Goal: Transaction & Acquisition: Subscribe to service/newsletter

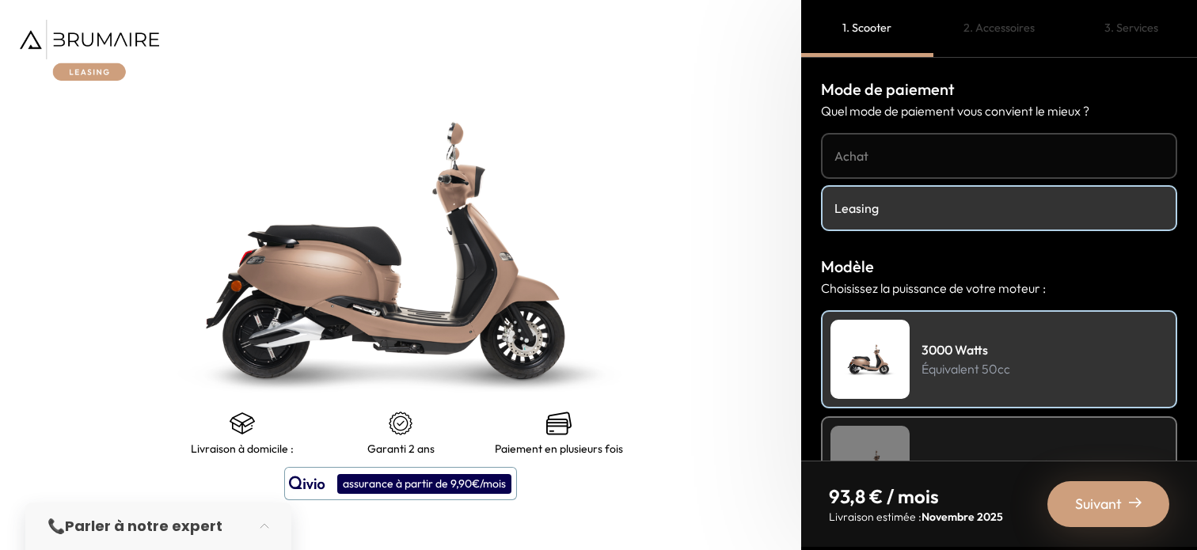
click at [120, 45] on img at bounding box center [89, 50] width 139 height 61
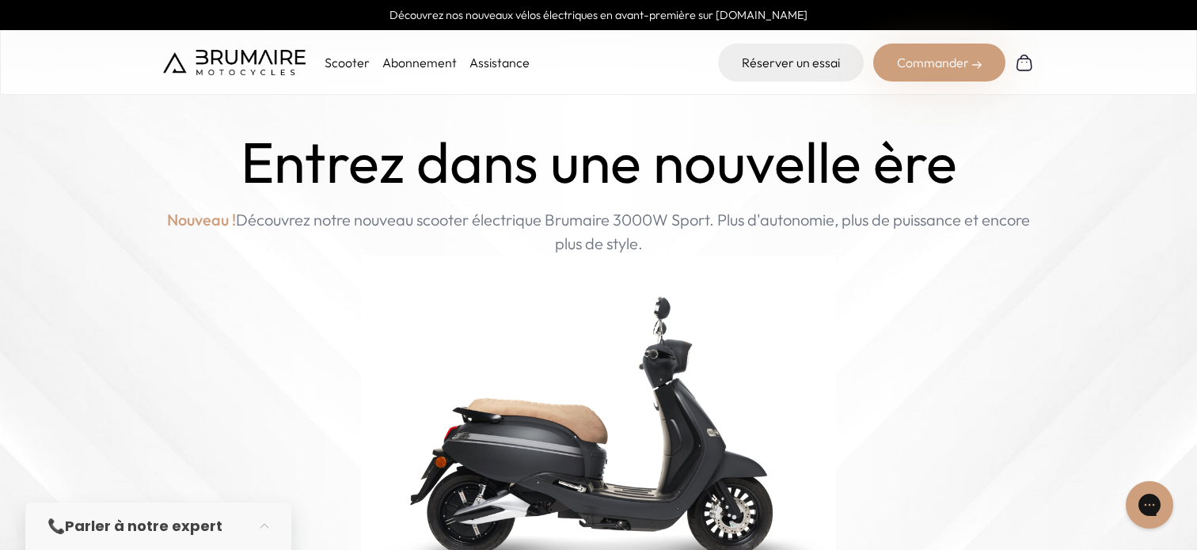
click at [413, 60] on link "Abonnement" at bounding box center [419, 63] width 74 height 16
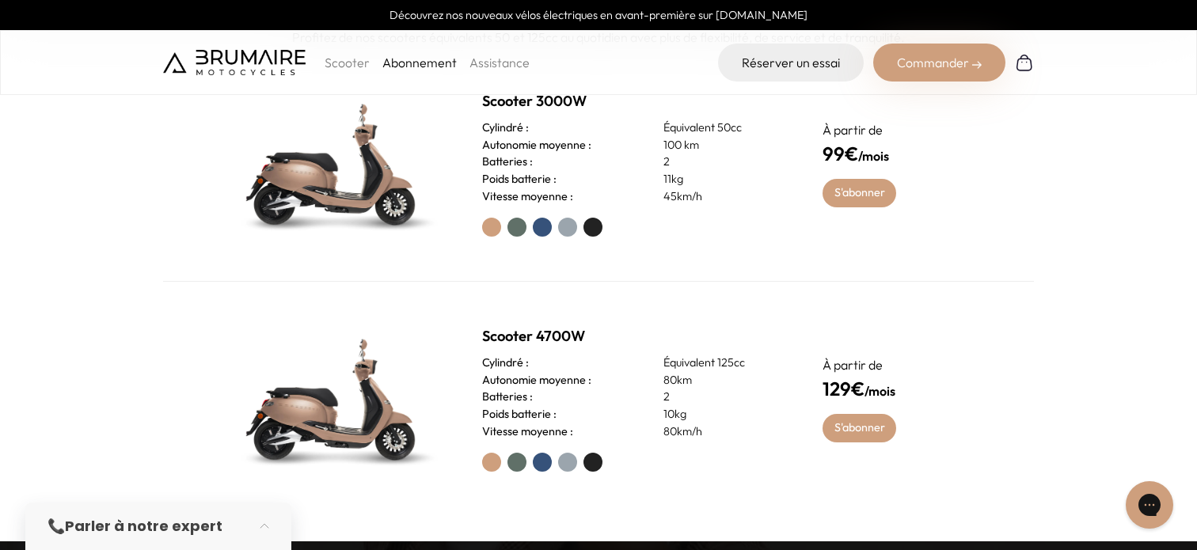
scroll to position [676, 0]
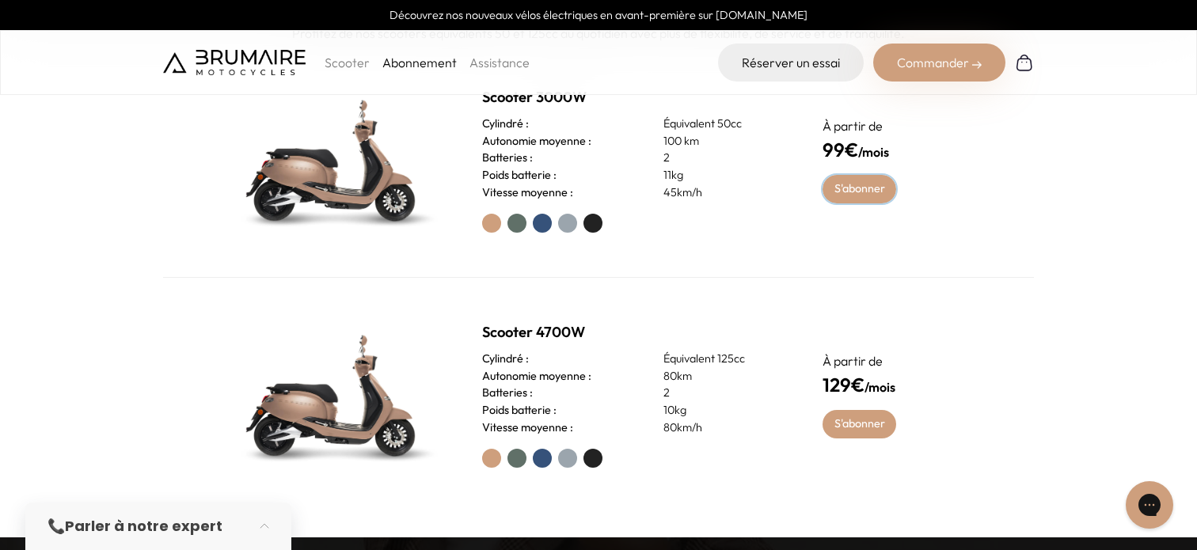
click at [836, 188] on link "S'abonner" at bounding box center [860, 189] width 74 height 29
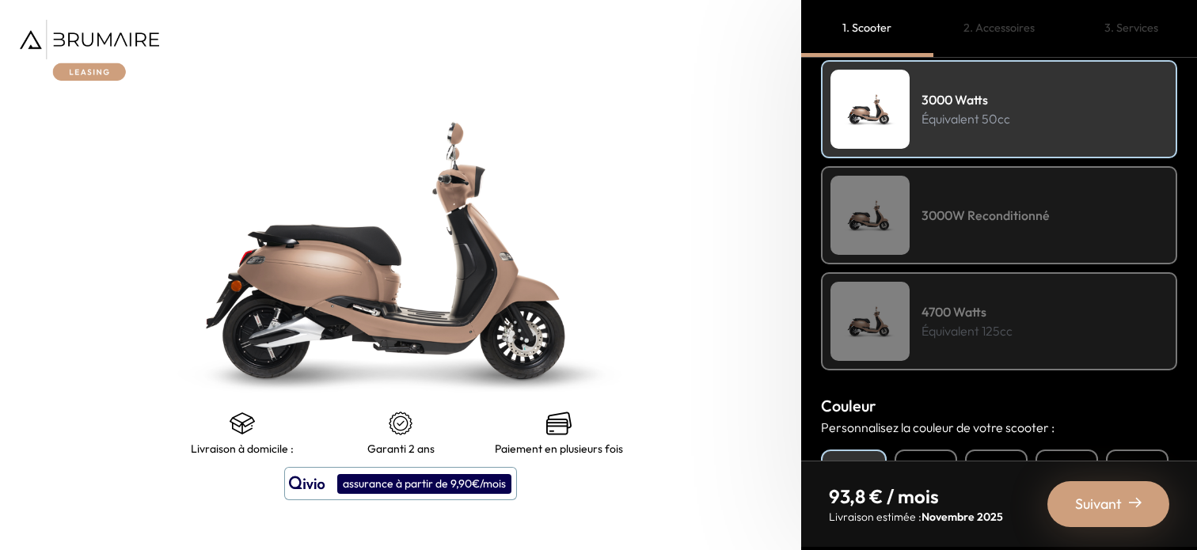
click at [932, 276] on div "4700 Watts Équivalent 125cc" at bounding box center [999, 321] width 356 height 98
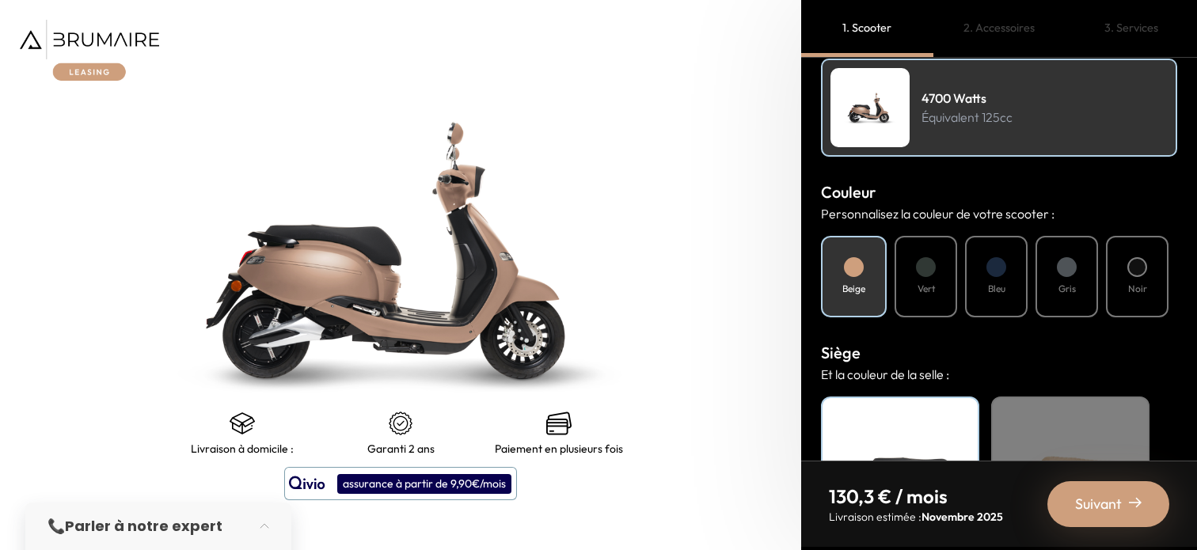
click at [932, 286] on h4 "Vert" at bounding box center [926, 289] width 17 height 14
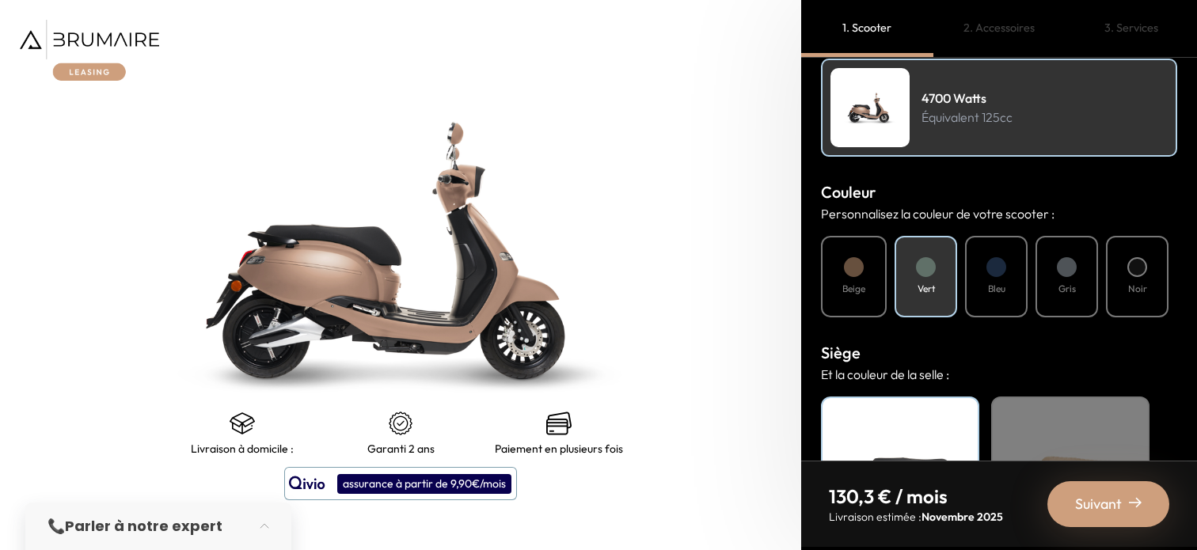
scroll to position [618, 0]
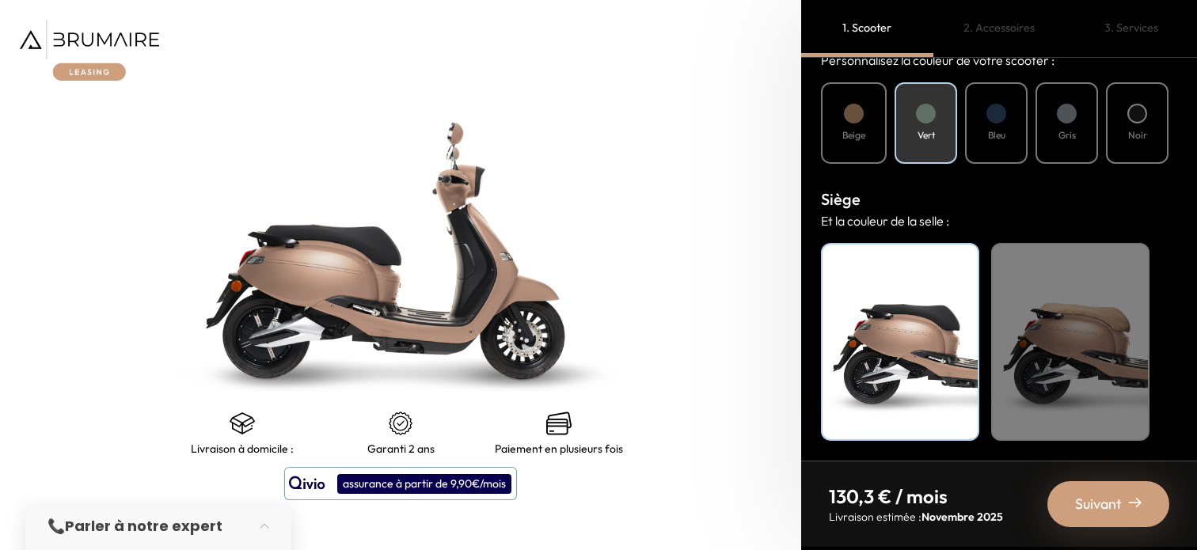
click at [925, 374] on div "Noir" at bounding box center [900, 342] width 158 height 198
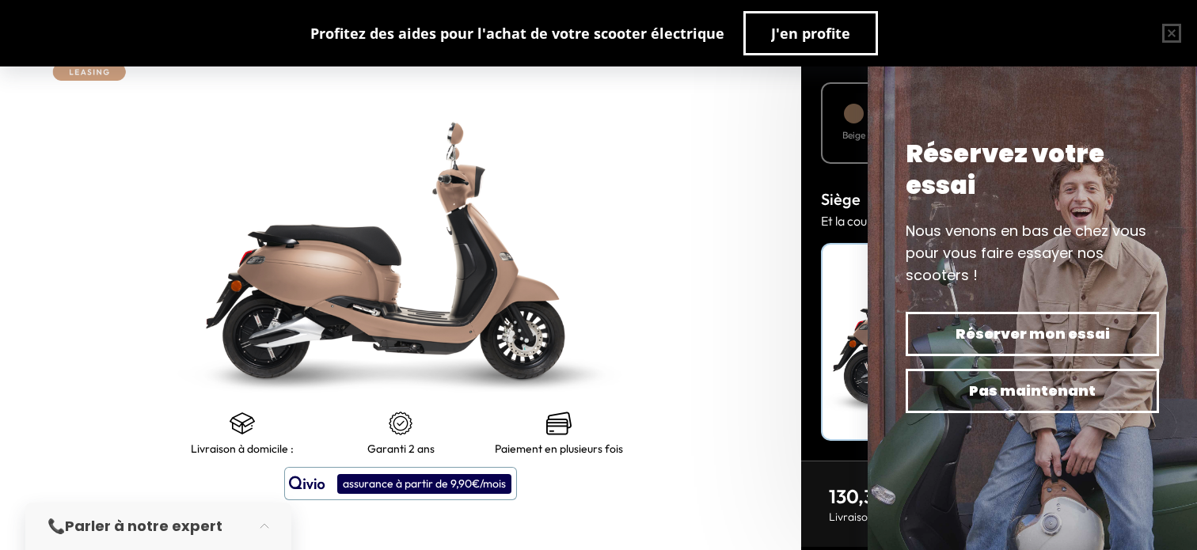
click at [688, 108] on img at bounding box center [401, 251] width 1002 height 688
click at [1176, 31] on button "button" at bounding box center [1171, 33] width 51 height 51
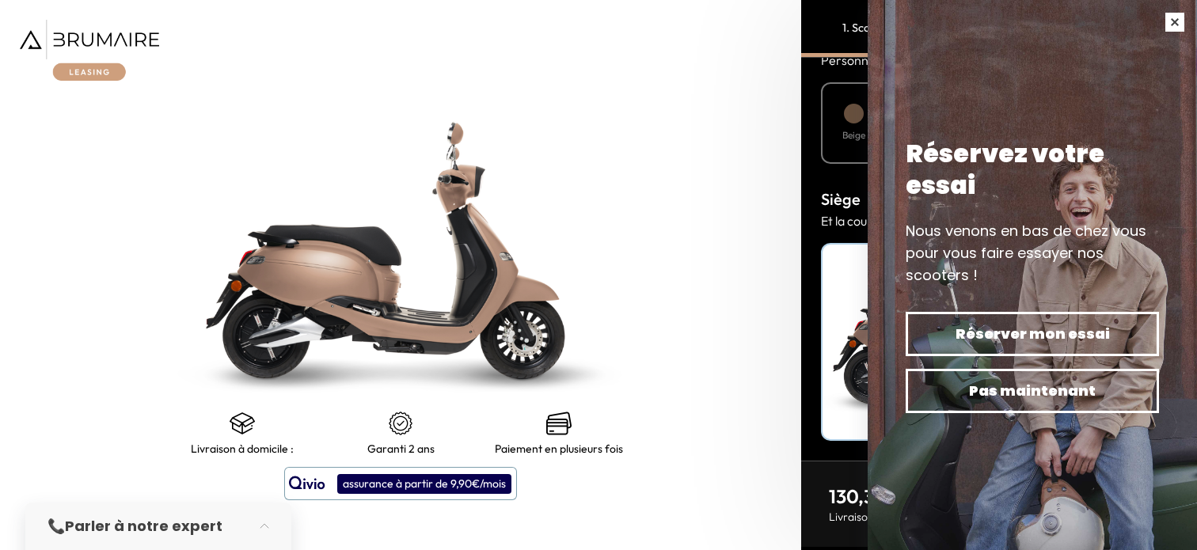
click at [1177, 25] on button "button" at bounding box center [1175, 22] width 44 height 44
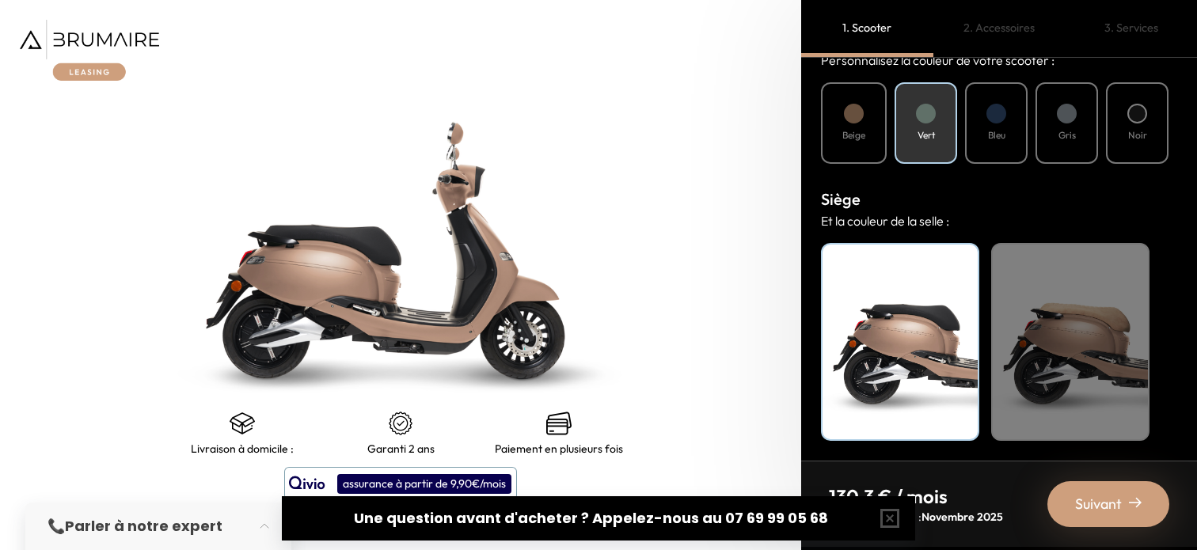
click at [752, 161] on img at bounding box center [401, 251] width 1002 height 688
click at [1060, 363] on div "Beige" at bounding box center [1070, 342] width 158 height 198
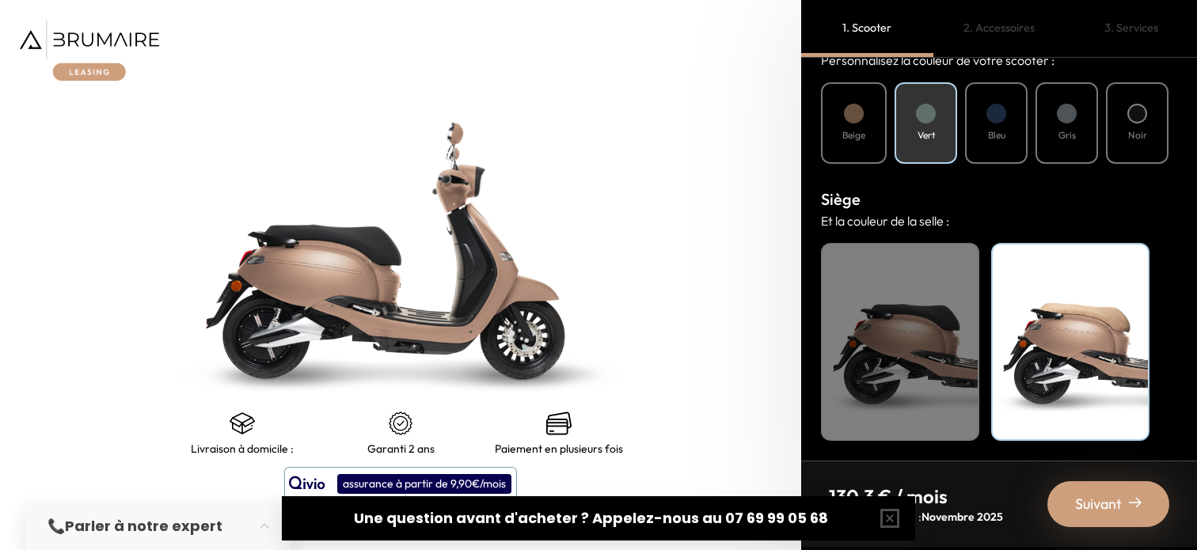
click at [966, 356] on div "Noir" at bounding box center [900, 342] width 158 height 198
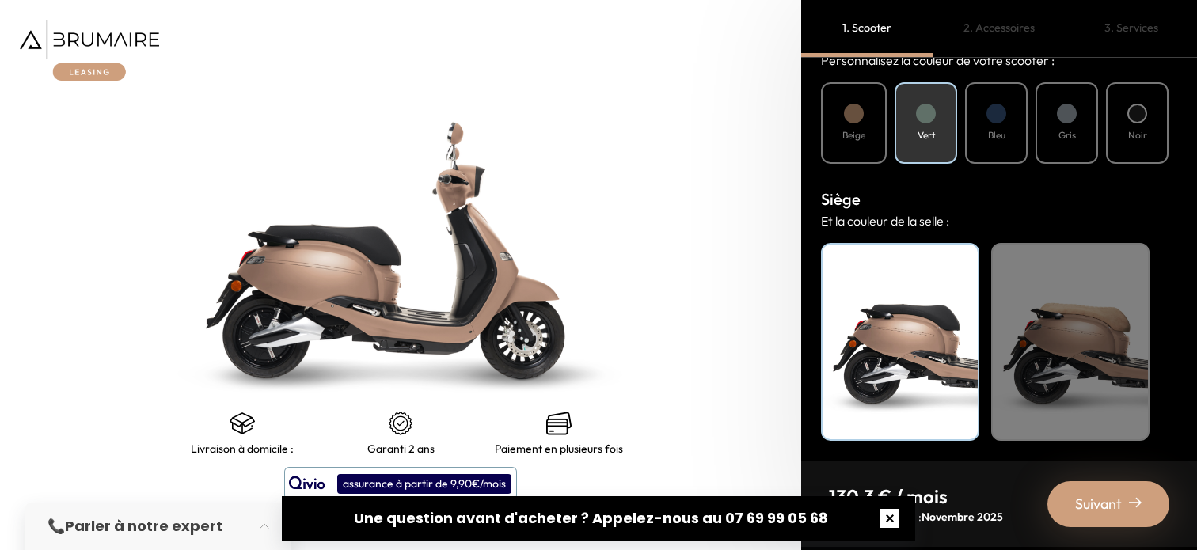
click at [893, 519] on button "button" at bounding box center [890, 518] width 51 height 51
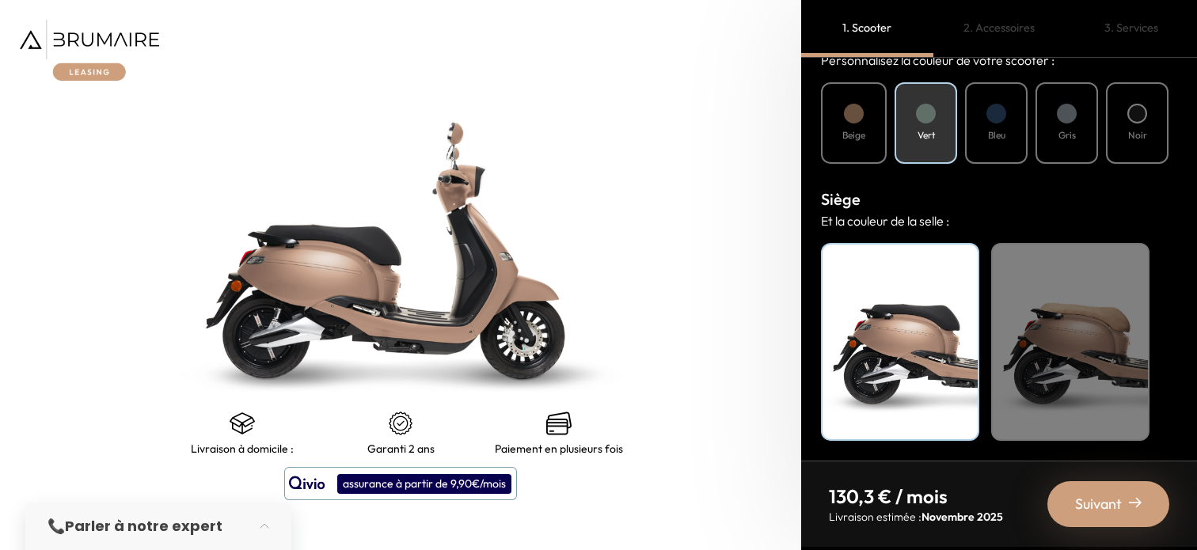
click at [1093, 508] on span "Suivant" at bounding box center [1098, 504] width 47 height 22
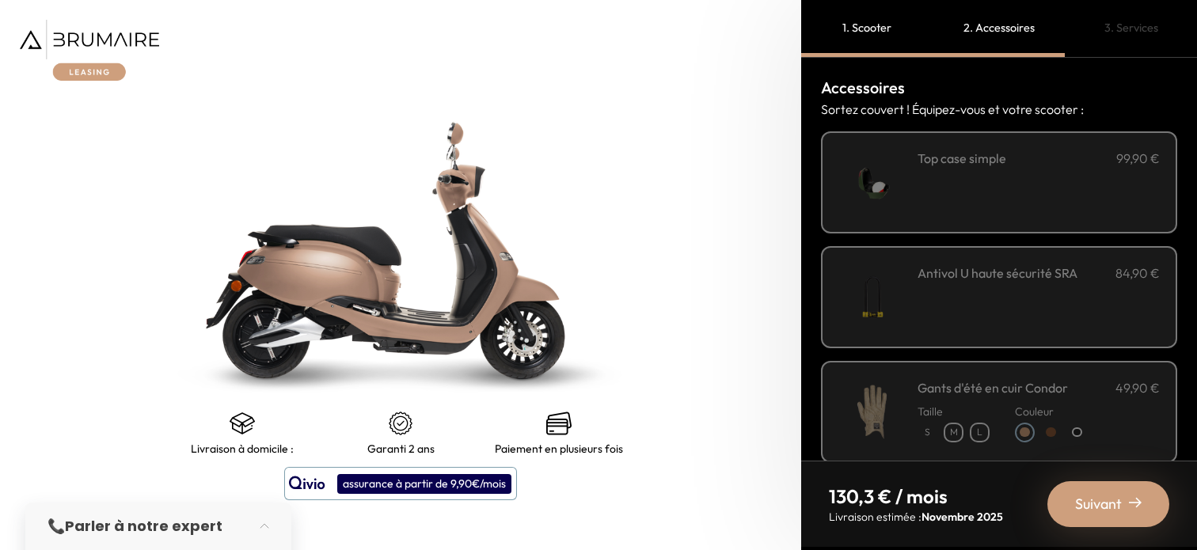
scroll to position [0, 0]
click at [967, 183] on div "**********" at bounding box center [1039, 183] width 242 height 67
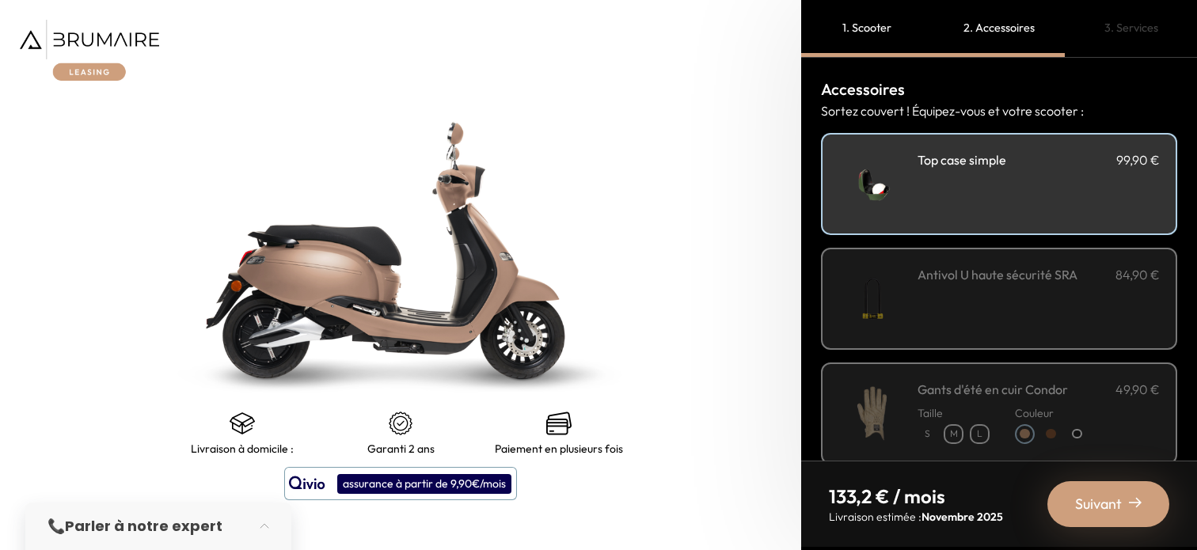
click at [1033, 279] on h3 "Antivol U haute sécurité SRA" at bounding box center [998, 274] width 160 height 19
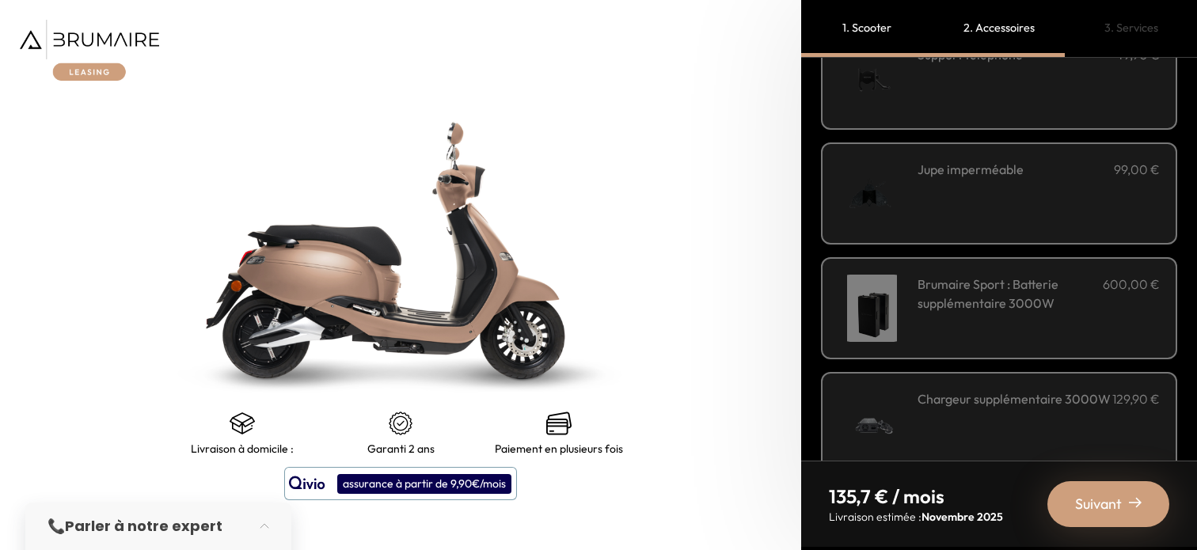
scroll to position [579, 0]
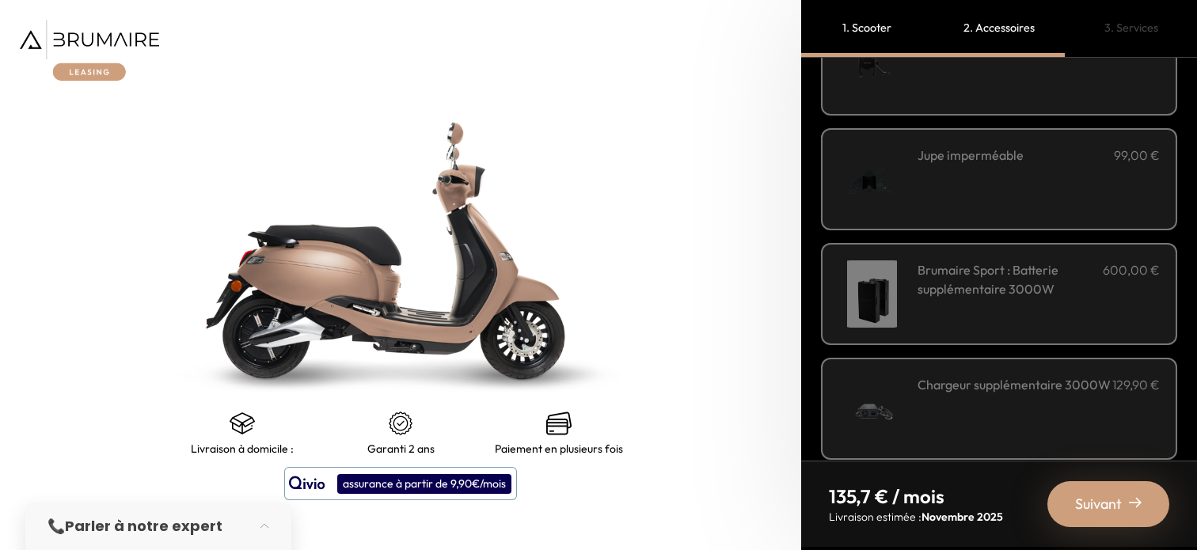
click at [1085, 519] on div "Suivant" at bounding box center [1108, 504] width 122 height 46
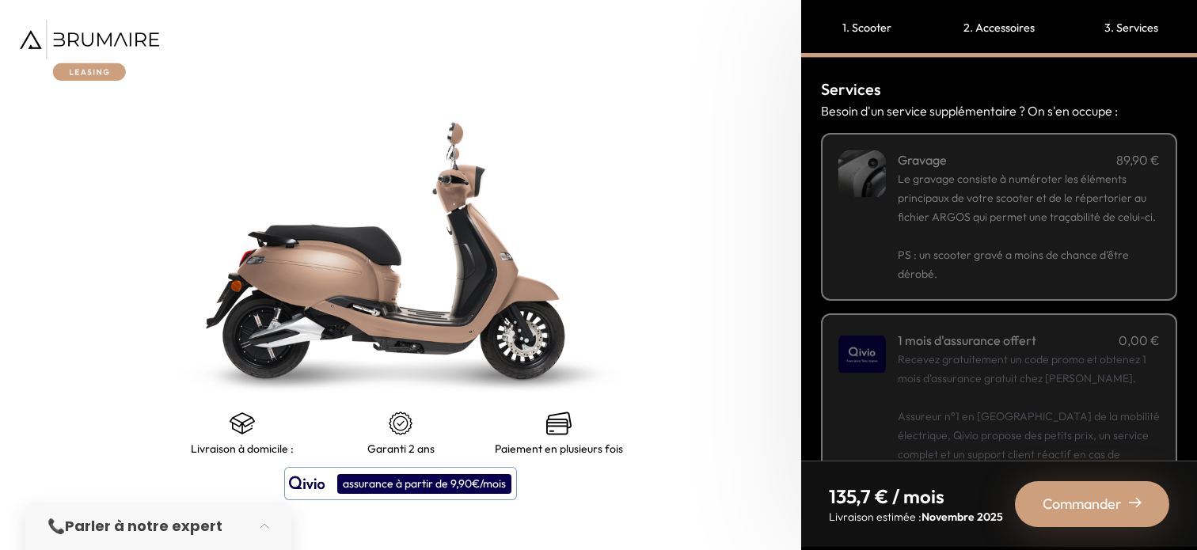
click at [964, 203] on span "Le gravage consiste à numéroter les éléments principaux de votre scooter et de …" at bounding box center [1027, 198] width 258 height 52
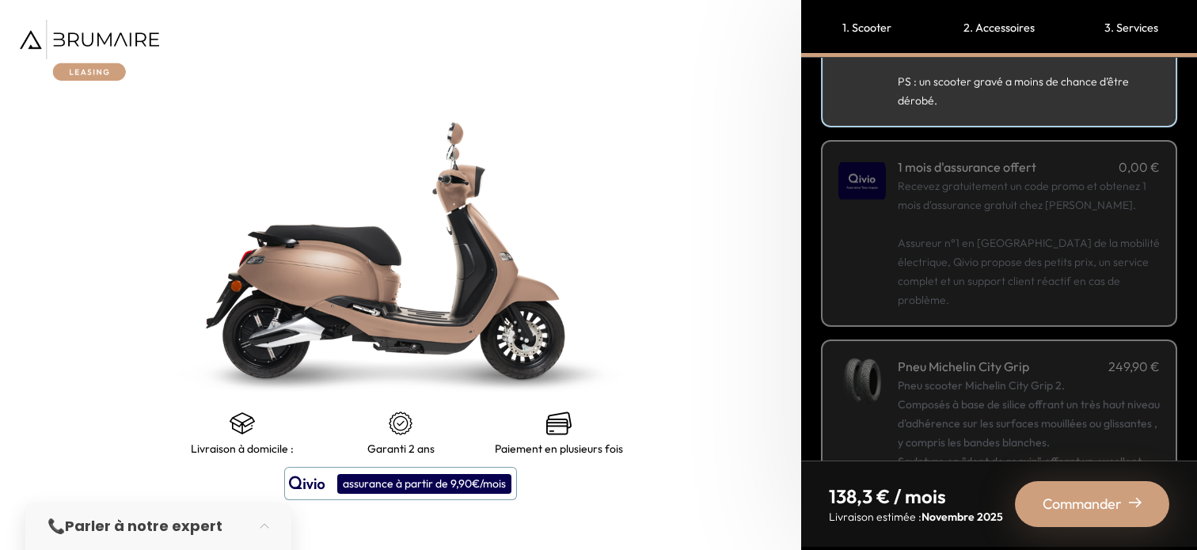
scroll to position [316, 0]
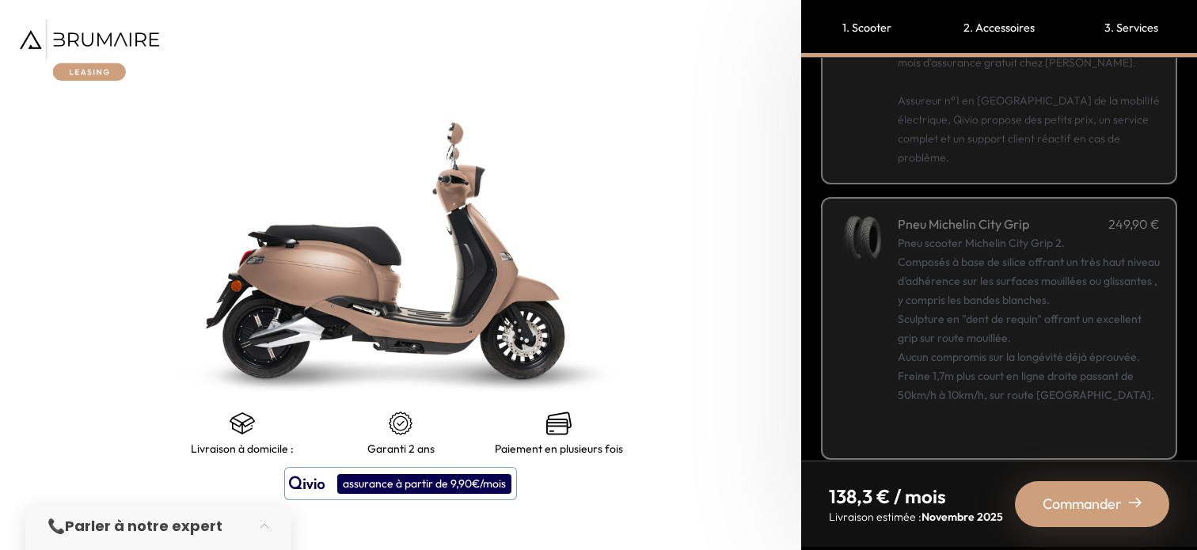
click at [1083, 514] on span "Commander" at bounding box center [1082, 504] width 79 height 22
